Goal: Task Accomplishment & Management: Manage account settings

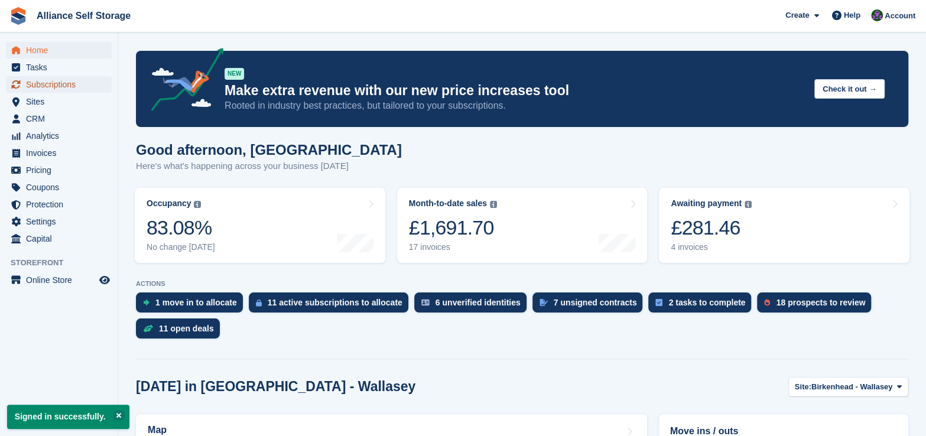
click at [58, 86] on span "Subscriptions" at bounding box center [61, 84] width 71 height 17
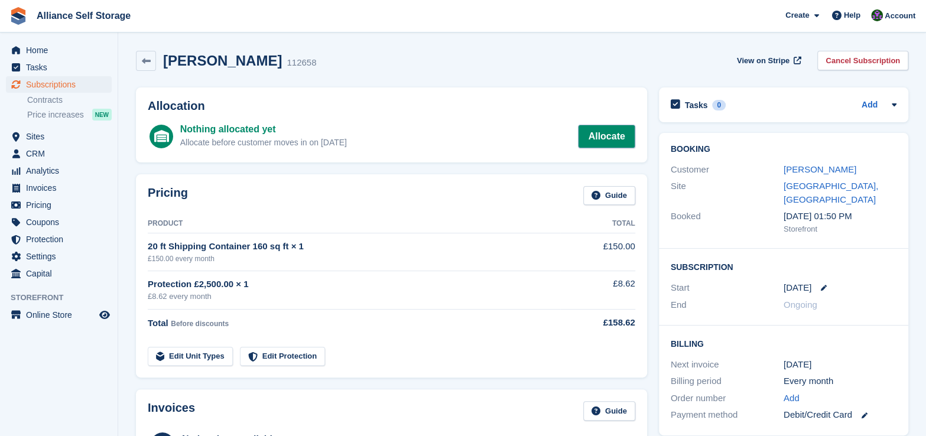
click at [635, 140] on div "Allocation Nothing allocated yet Allocate before customer moves in on 7 Oct All…" at bounding box center [391, 124] width 511 height 75
click at [602, 135] on link "Allocate" at bounding box center [606, 137] width 57 height 24
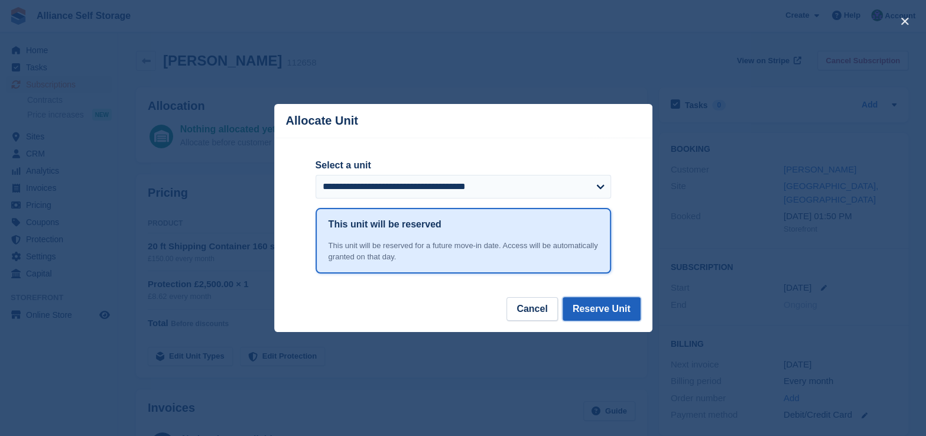
click at [625, 310] on button "Reserve Unit" at bounding box center [602, 309] width 78 height 24
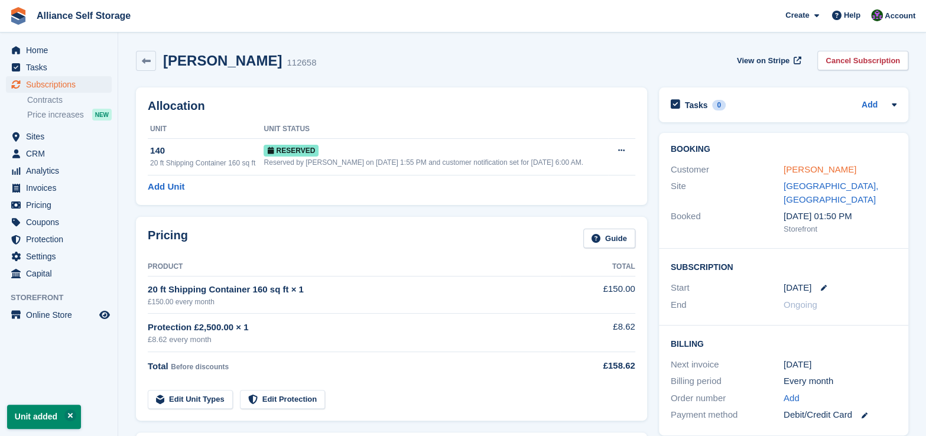
click at [794, 167] on link "Lia O’Toole" at bounding box center [820, 169] width 73 height 10
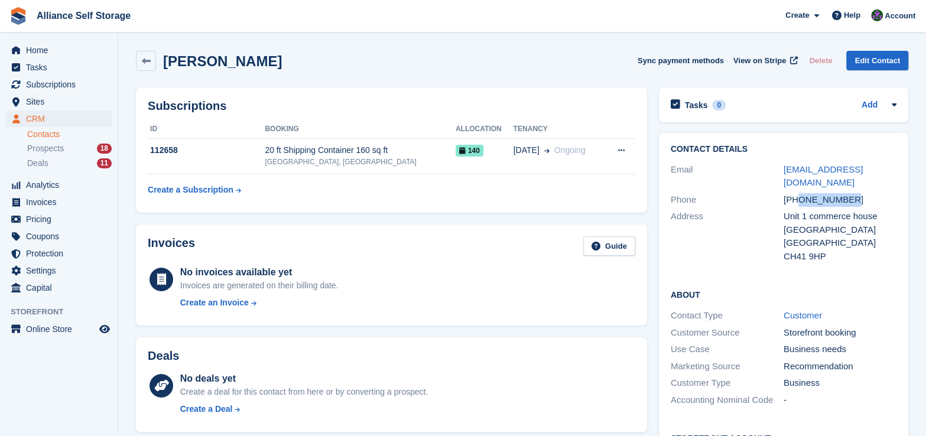
drag, startPoint x: 856, startPoint y: 189, endPoint x: 798, endPoint y: 190, distance: 57.9
click at [798, 193] on div "+447447470897" at bounding box center [840, 200] width 113 height 14
copy div "7447470897"
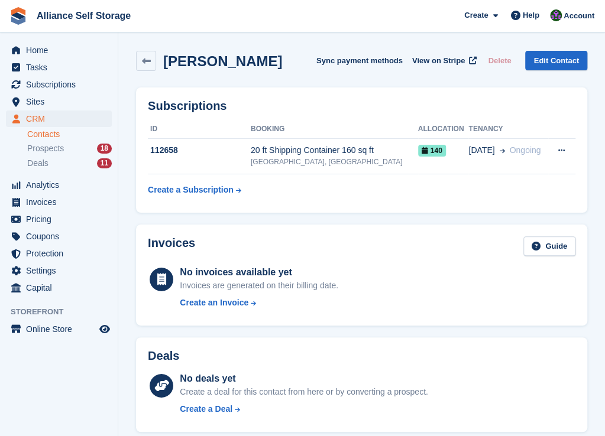
click at [56, 136] on link "Contacts" at bounding box center [69, 134] width 85 height 11
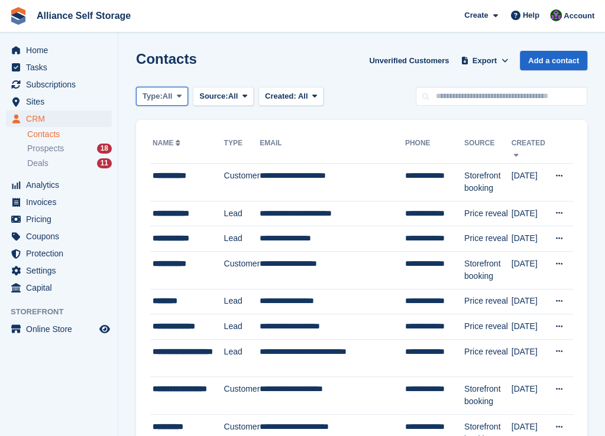
click at [167, 100] on span "All" at bounding box center [168, 96] width 10 height 12
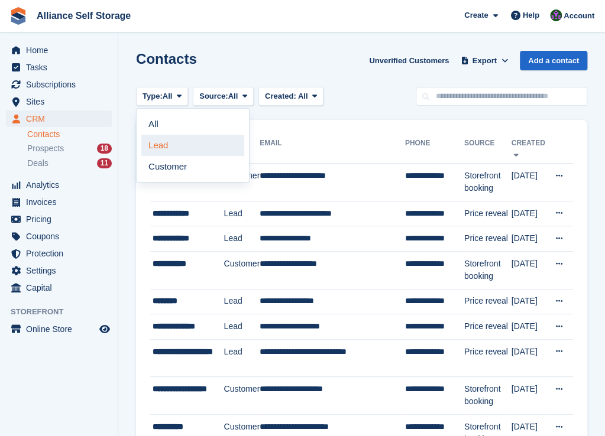
click at [167, 144] on link "Lead" at bounding box center [192, 145] width 103 height 21
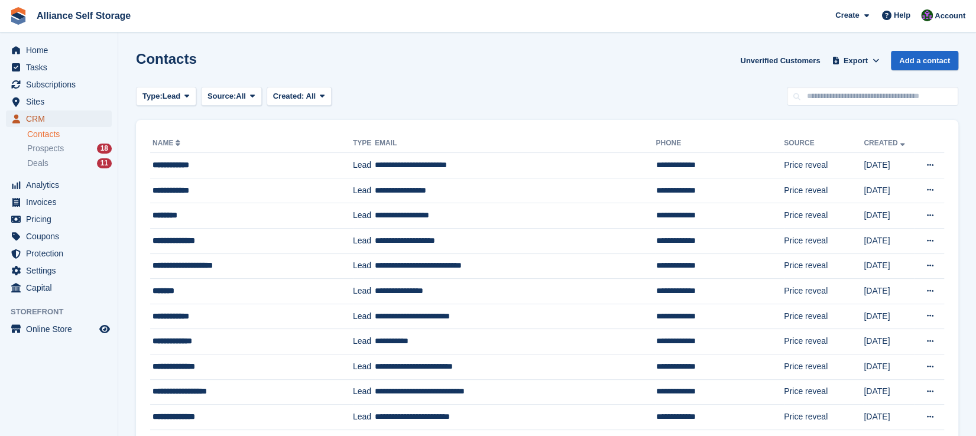
click at [47, 114] on span "CRM" at bounding box center [61, 119] width 71 height 17
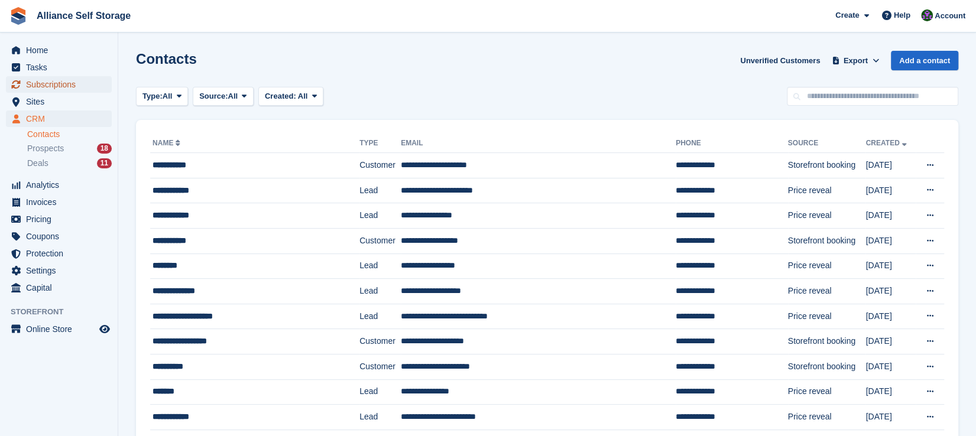
click at [53, 89] on span "Subscriptions" at bounding box center [61, 84] width 71 height 17
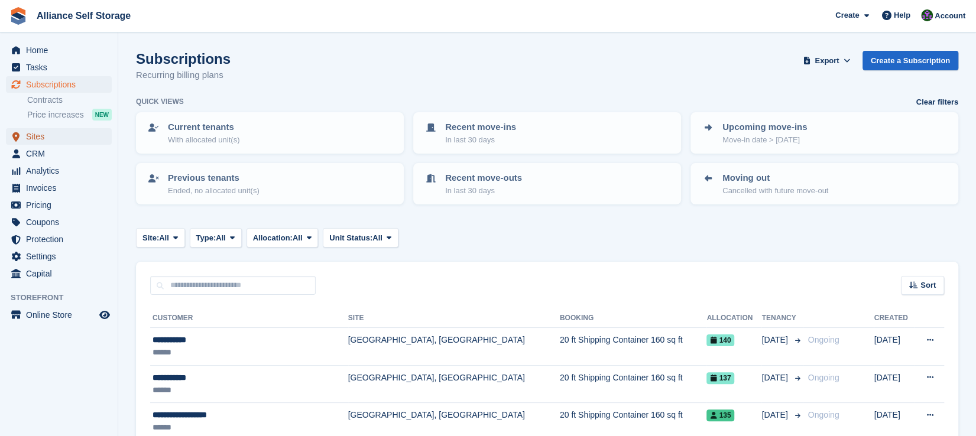
click at [52, 137] on span "Sites" at bounding box center [61, 136] width 71 height 17
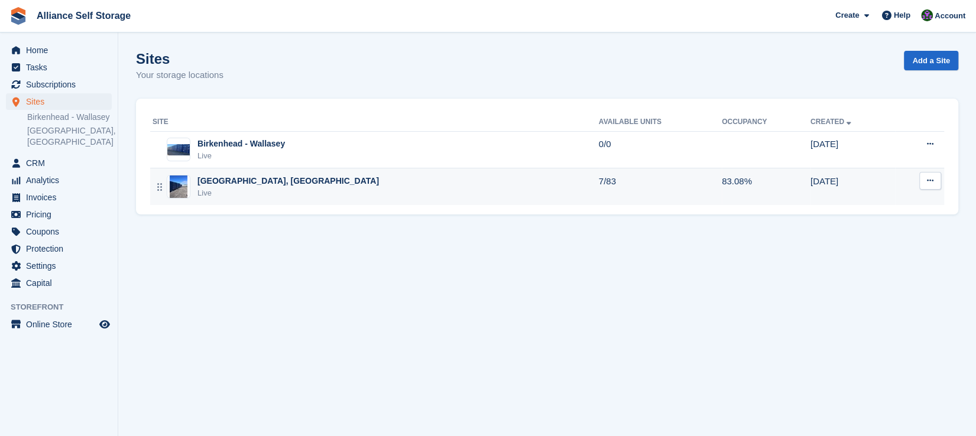
click at [395, 179] on div "Tarren Way South, Moreton, Wirral Live" at bounding box center [375, 187] width 446 height 24
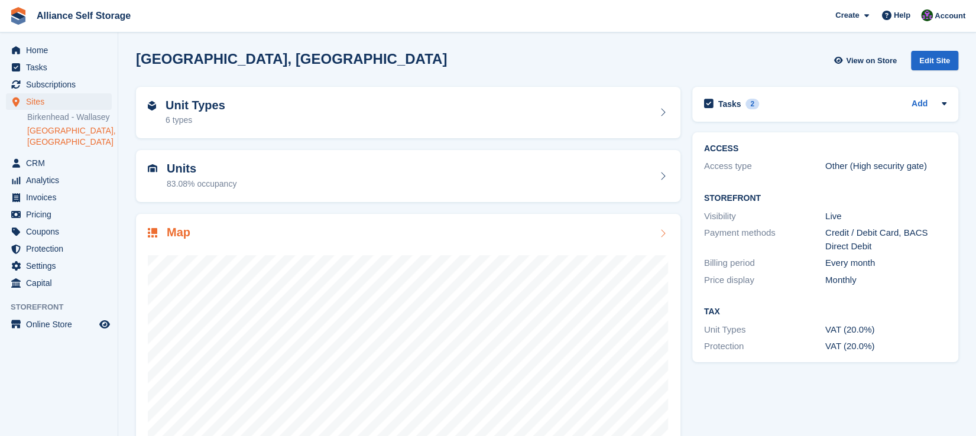
click at [465, 230] on div "Map" at bounding box center [408, 234] width 521 height 16
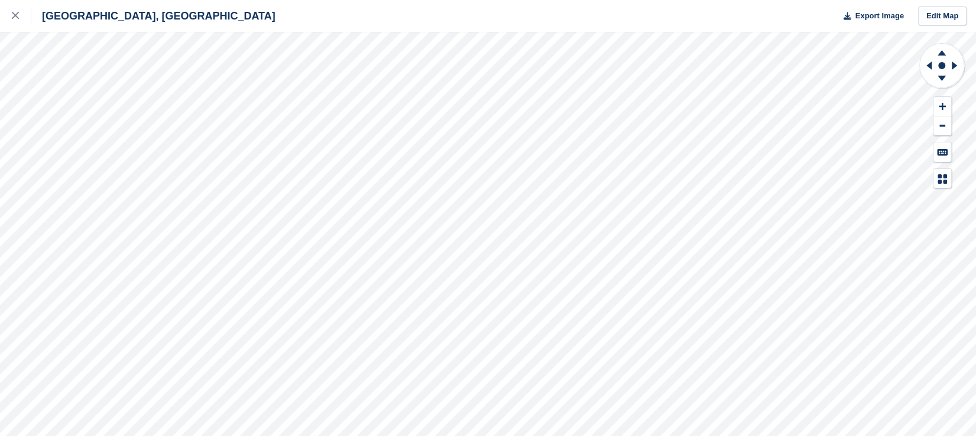
click at [25, 17] on div at bounding box center [22, 16] width 20 height 14
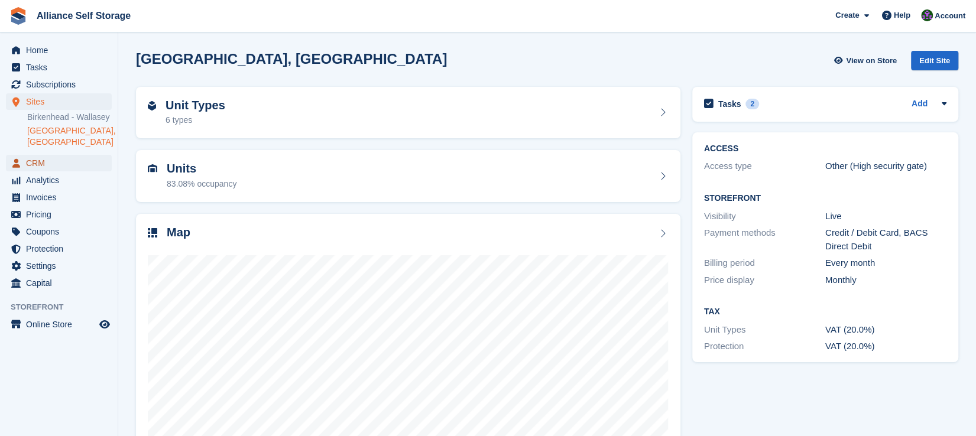
click at [51, 167] on span "CRM" at bounding box center [61, 163] width 71 height 17
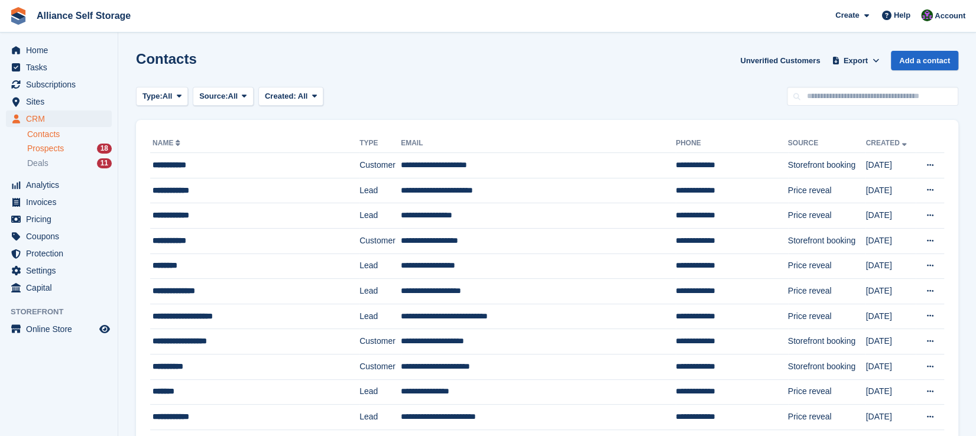
click at [60, 151] on span "Prospects" at bounding box center [45, 148] width 37 height 11
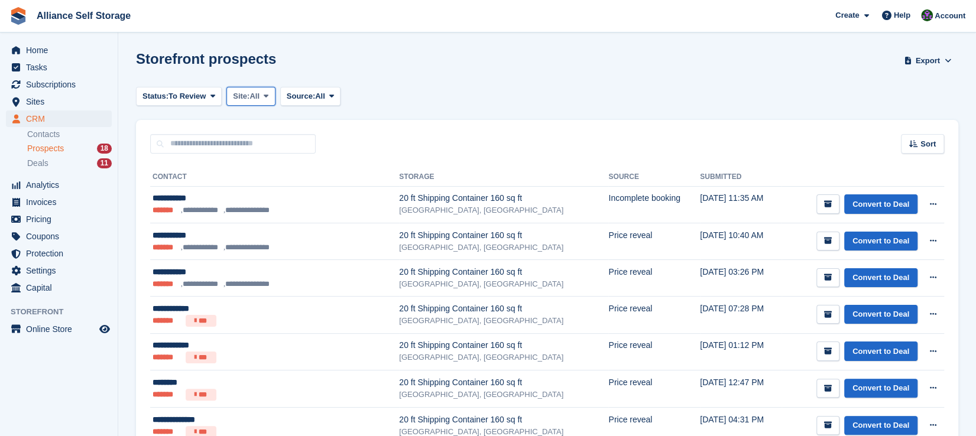
click at [257, 100] on span "All" at bounding box center [254, 96] width 10 height 12
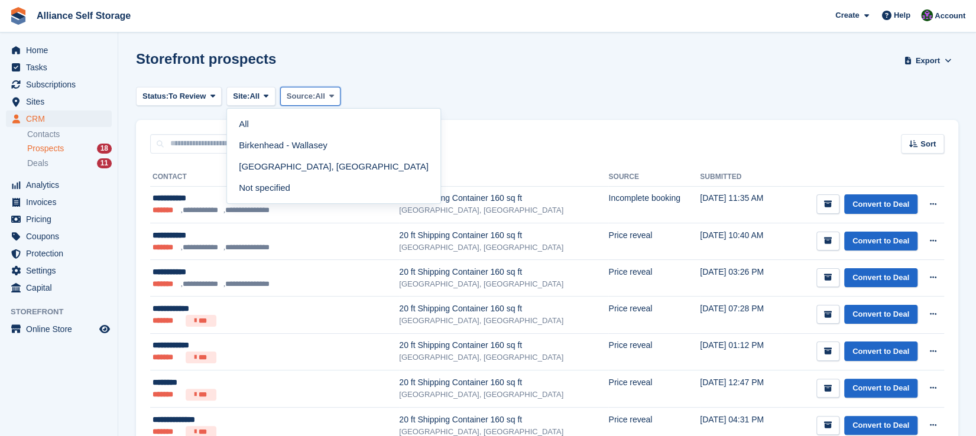
click at [310, 98] on span "Source:" at bounding box center [301, 96] width 28 height 12
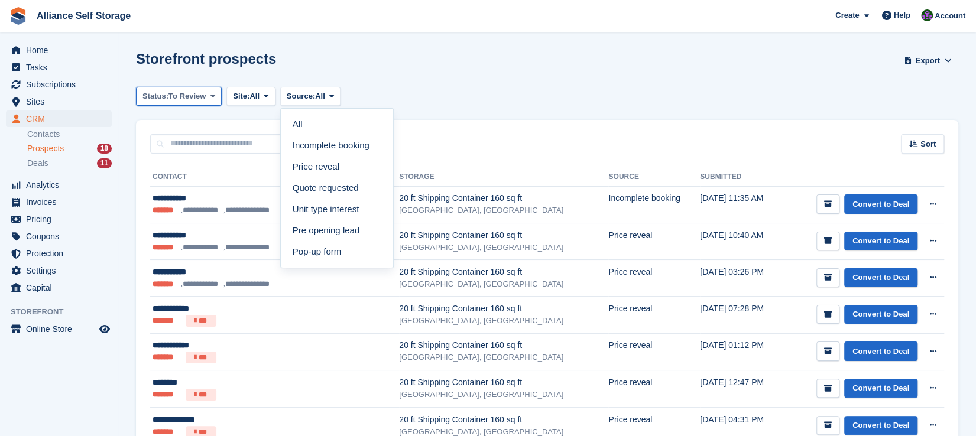
click at [197, 102] on button "Status: To Review" at bounding box center [179, 97] width 86 height 20
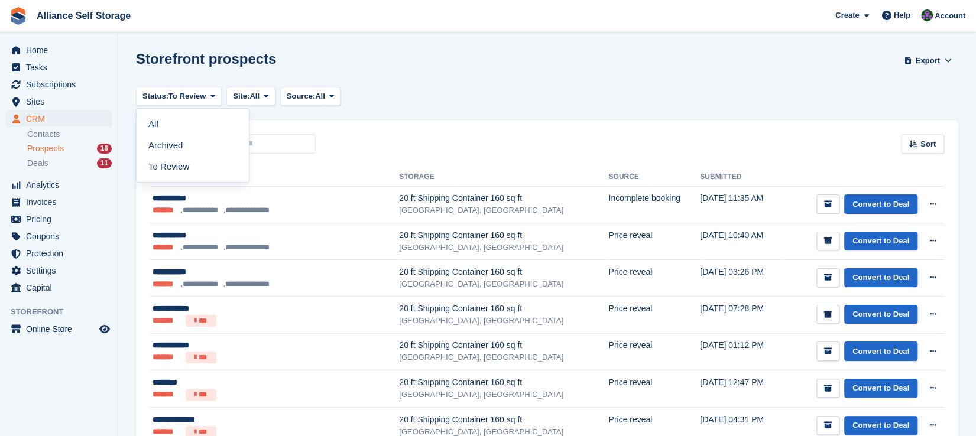
click at [940, 20] on span "Account" at bounding box center [949, 16] width 31 height 12
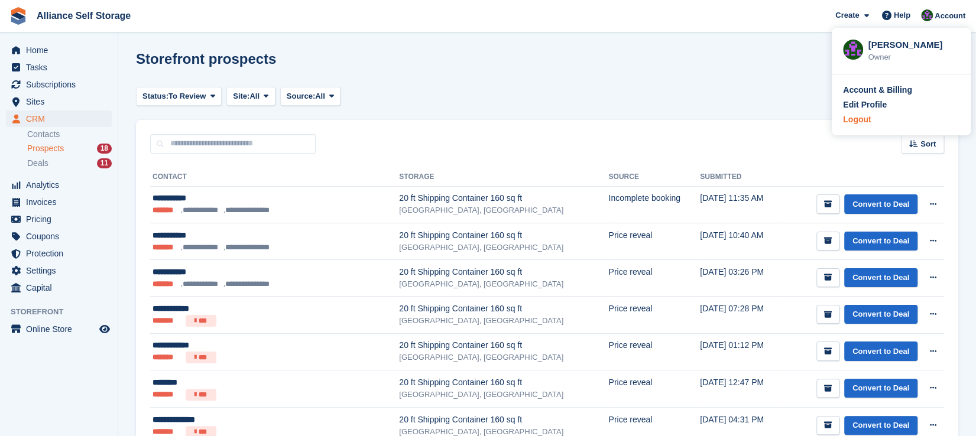
click at [852, 124] on div "Logout" at bounding box center [857, 119] width 28 height 12
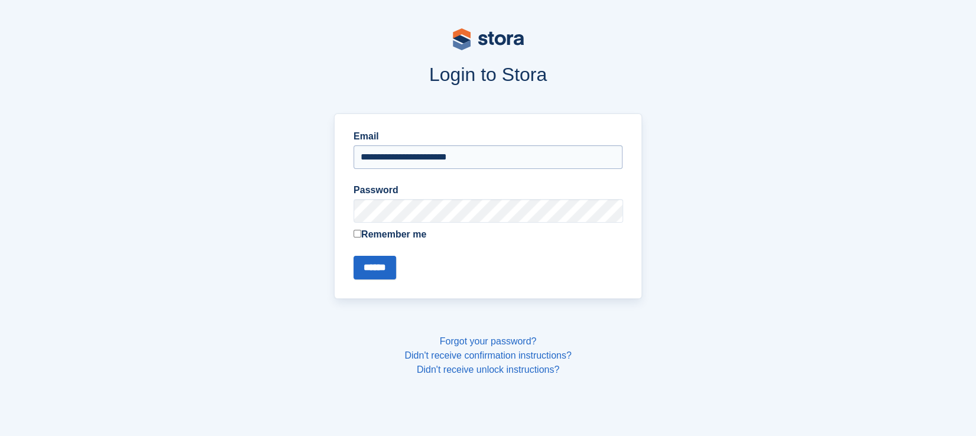
drag, startPoint x: 502, startPoint y: 155, endPoint x: 498, endPoint y: 164, distance: 9.3
click at [502, 155] on input "**********" at bounding box center [487, 157] width 269 height 24
type input "**********"
click at [379, 274] on input "******" at bounding box center [374, 268] width 43 height 24
